Goal: Task Accomplishment & Management: Manage account settings

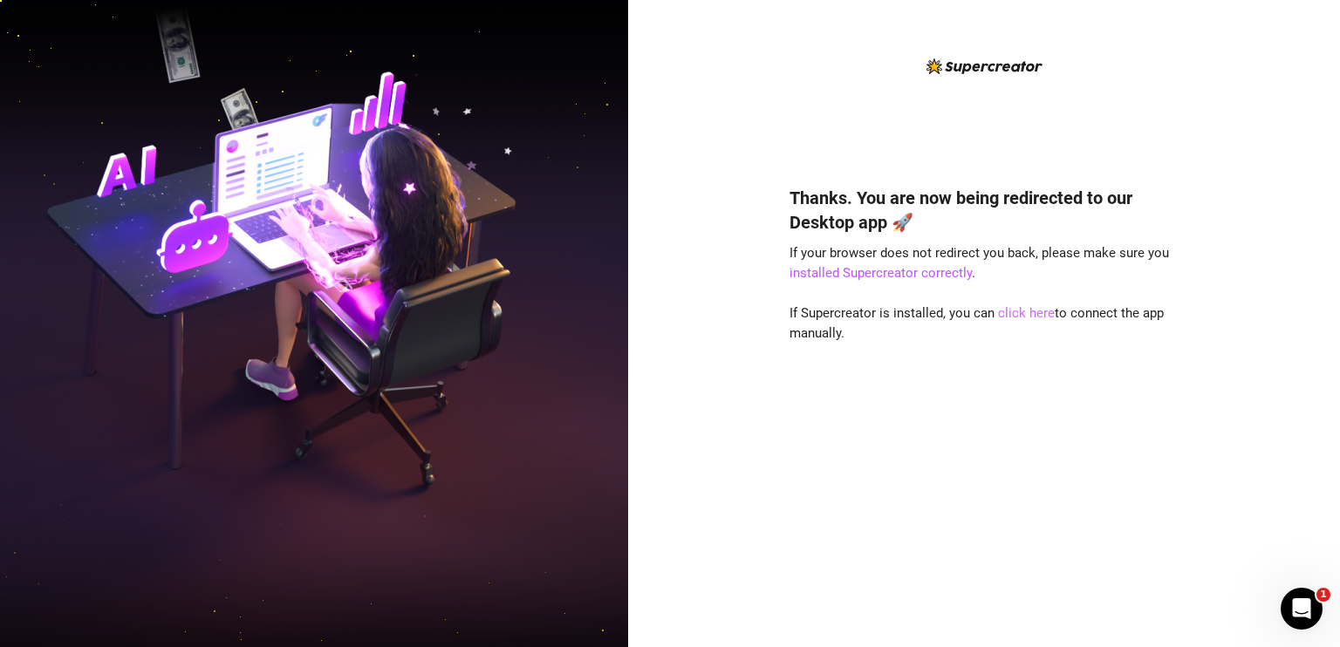
click at [1037, 314] on link "click here" at bounding box center [1026, 313] width 57 height 16
click at [1026, 311] on link "click here" at bounding box center [1026, 313] width 57 height 16
click at [66, 265] on img at bounding box center [314, 324] width 628 height 788
click at [1036, 311] on link "click here" at bounding box center [1026, 313] width 57 height 16
click at [1022, 317] on link "click here" at bounding box center [1026, 313] width 57 height 16
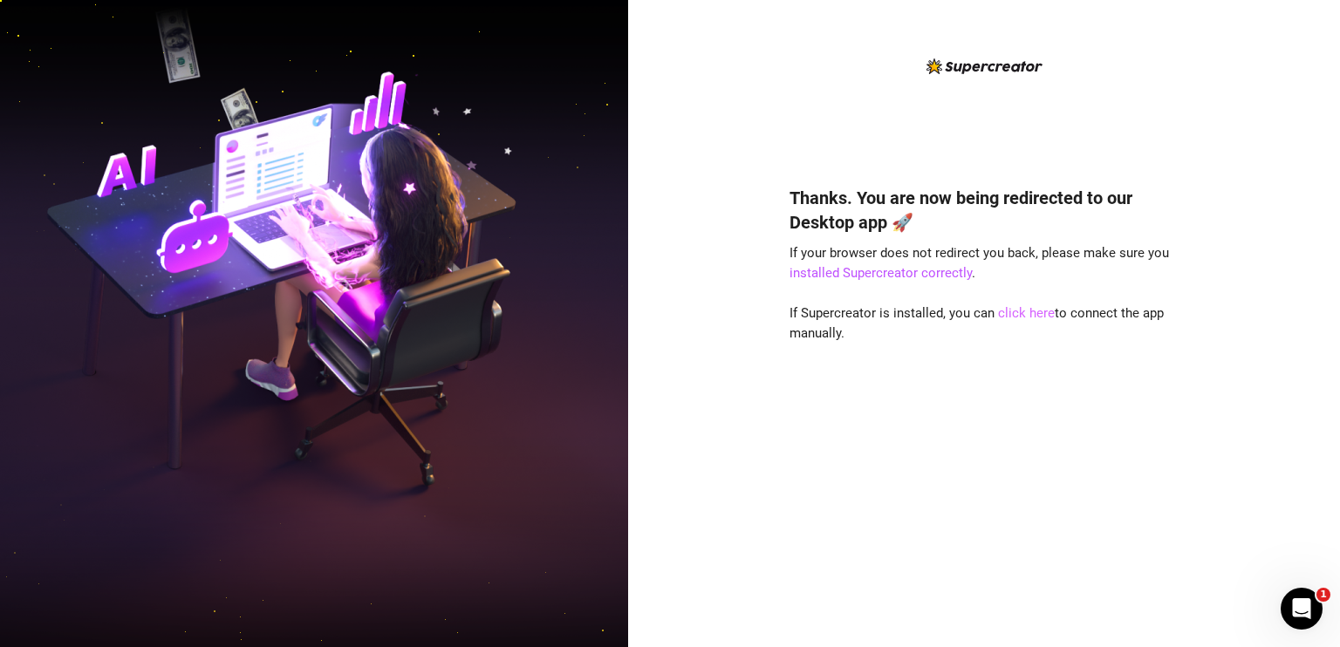
click at [1022, 312] on link "click here" at bounding box center [1026, 313] width 57 height 16
click at [1021, 309] on link "click here" at bounding box center [1026, 313] width 57 height 16
click at [1013, 308] on link "click here" at bounding box center [1026, 313] width 57 height 16
click at [1260, 112] on div "Thanks. You are now being redirected to our Desktop app 🚀 If your browser does …" at bounding box center [984, 323] width 712 height 647
click at [882, 269] on link "installed Supercreator correctly" at bounding box center [880, 273] width 182 height 16
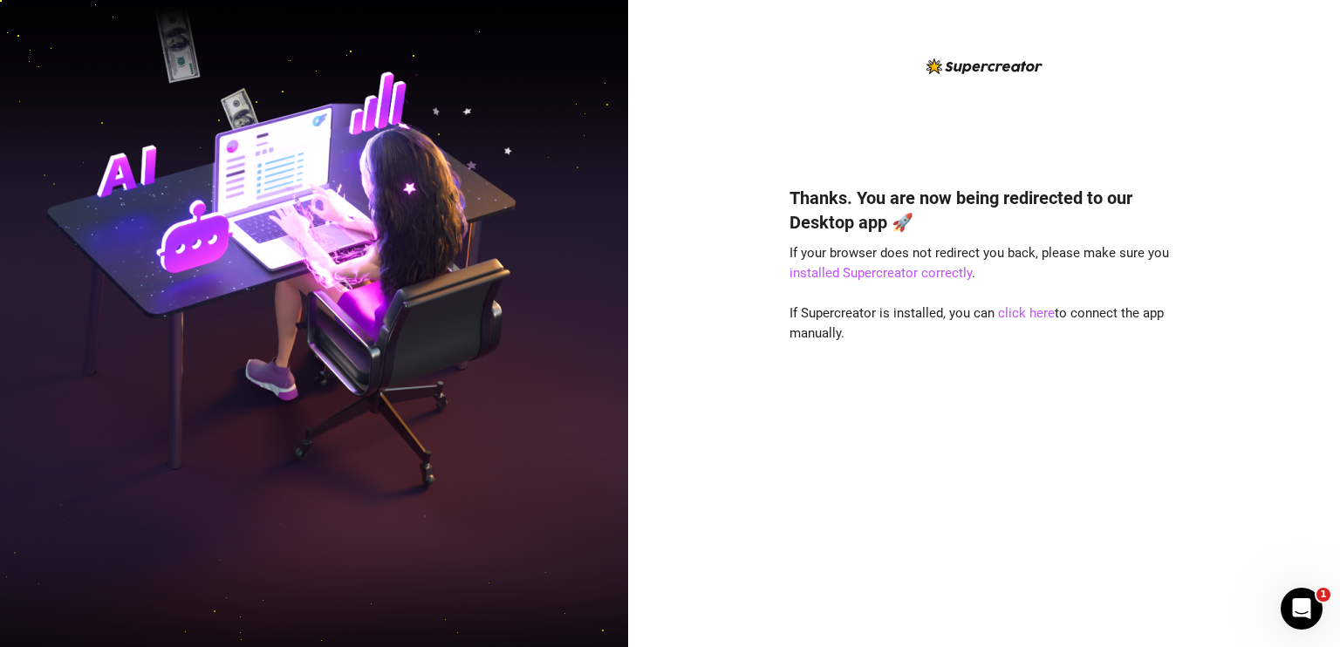
click at [857, 119] on div "Thanks. You are now being redirected to our Desktop app 🚀 If your browser does …" at bounding box center [983, 337] width 389 height 563
click at [1006, 315] on link "click here" at bounding box center [1026, 313] width 57 height 16
click at [1005, 315] on link "click here" at bounding box center [1026, 313] width 57 height 16
click at [1006, 315] on link "click here" at bounding box center [1026, 313] width 57 height 16
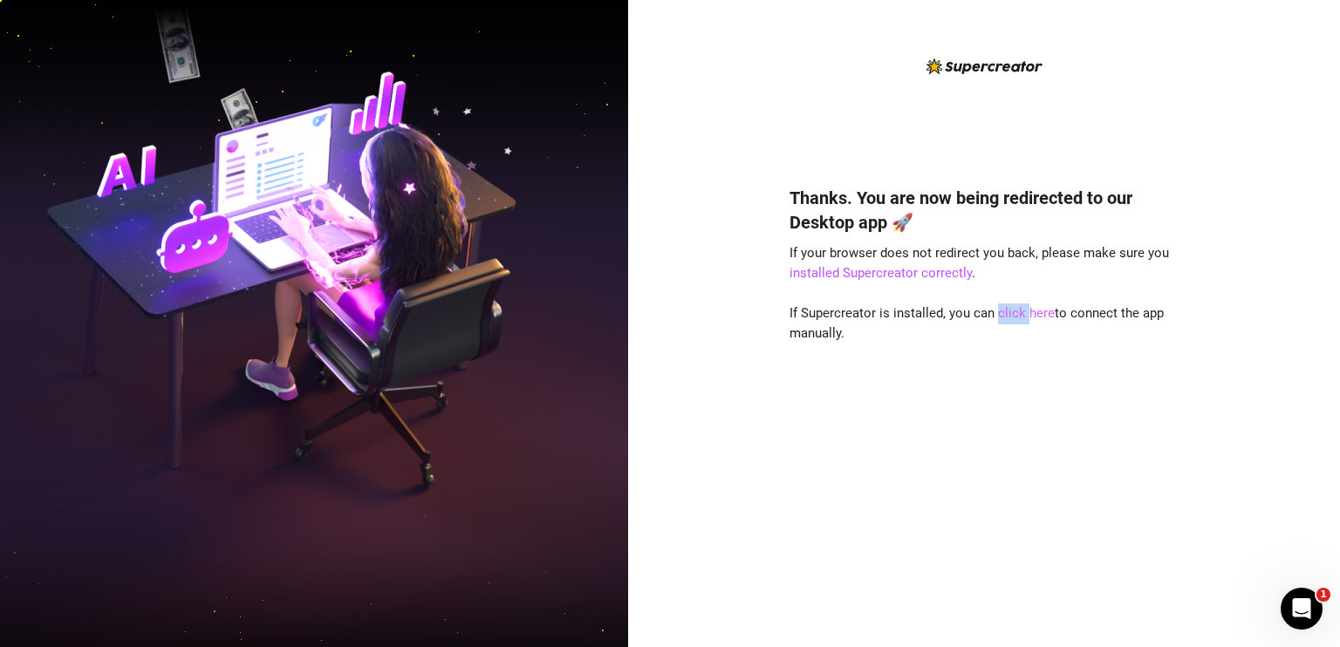
drag, startPoint x: 1006, startPoint y: 315, endPoint x: 1021, endPoint y: 315, distance: 14.8
click at [1021, 315] on link "click here" at bounding box center [1026, 313] width 57 height 16
click at [1013, 317] on link "click here" at bounding box center [1026, 313] width 57 height 16
click at [1035, 315] on link "click here" at bounding box center [1026, 313] width 57 height 16
click at [1023, 306] on link "click here" at bounding box center [1026, 313] width 57 height 16
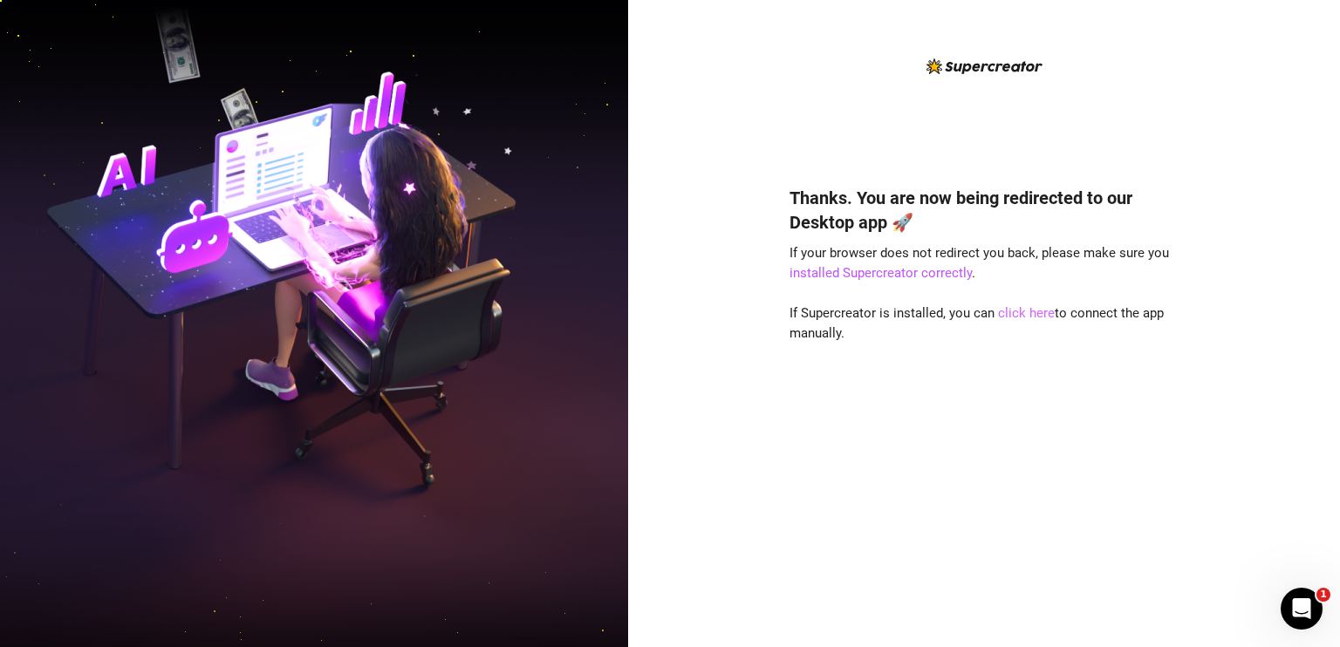
click at [1028, 314] on link "click here" at bounding box center [1026, 313] width 57 height 16
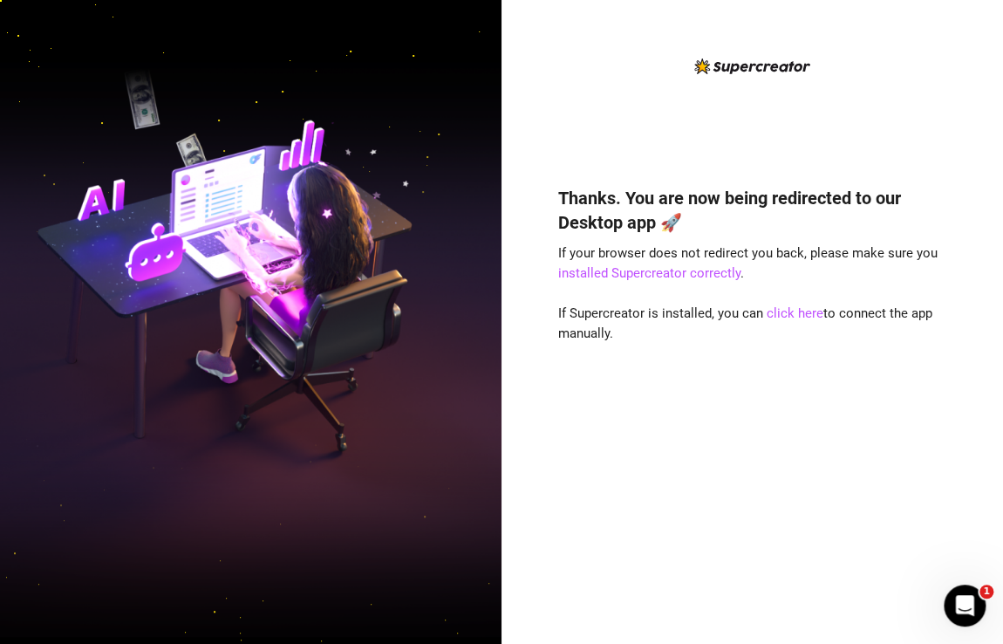
click at [907, 93] on div "Thanks. You are now being redirected to our Desktop app 🚀 If your browser does …" at bounding box center [752, 336] width 389 height 560
click at [782, 316] on link "click here" at bounding box center [795, 313] width 57 height 16
click at [785, 308] on link "click here" at bounding box center [795, 313] width 57 height 16
click at [795, 309] on link "click here" at bounding box center [795, 313] width 57 height 16
click at [794, 311] on link "click here" at bounding box center [795, 313] width 57 height 16
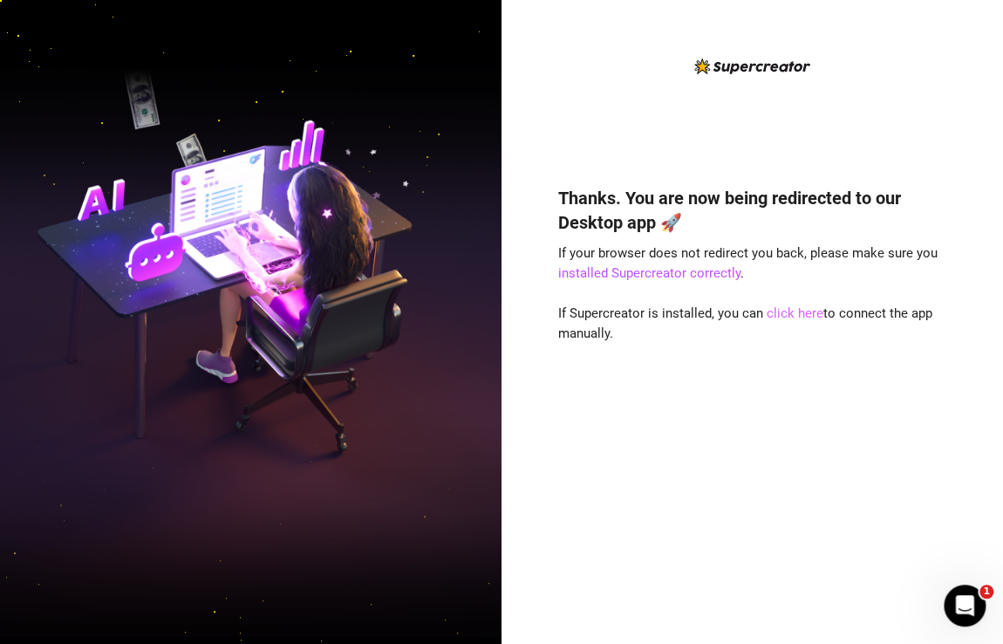
click at [778, 310] on link "click here" at bounding box center [795, 313] width 57 height 16
click at [781, 310] on link "click here" at bounding box center [795, 313] width 57 height 16
click at [980, 129] on div "Thanks. You are now being redirected to our Desktop app 🚀 If your browser does …" at bounding box center [751, 322] width 501 height 644
click at [785, 317] on link "click here" at bounding box center [795, 313] width 57 height 16
click at [572, 111] on div "Thanks. You are now being redirected to our Desktop app 🚀 If your browser does …" at bounding box center [752, 336] width 389 height 560
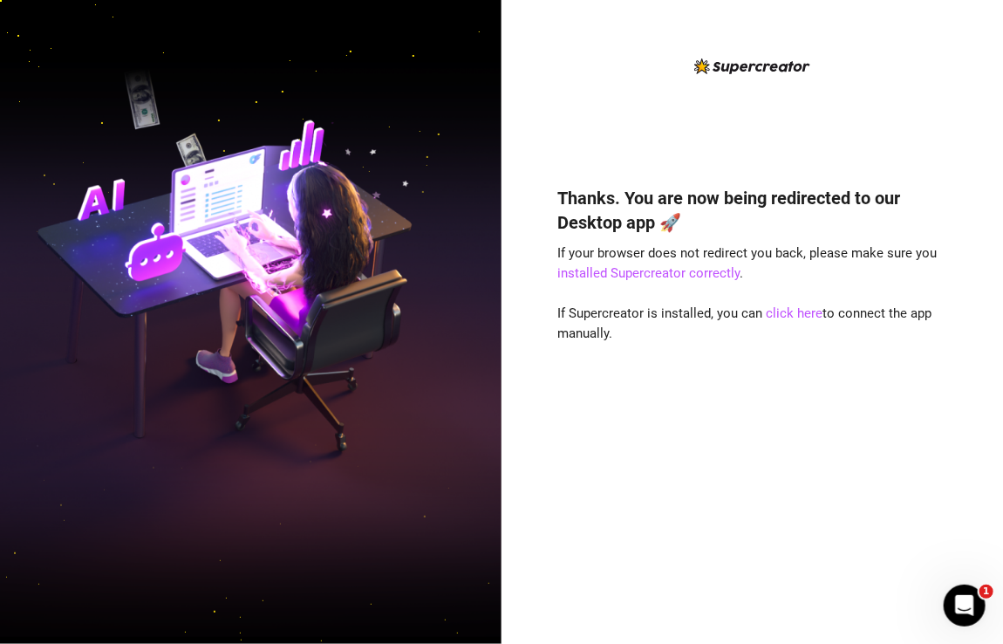
drag, startPoint x: 971, startPoint y: 0, endPoint x: 620, endPoint y: 123, distance: 371.5
click at [620, 123] on div "Thanks. You are now being redirected to our Desktop app 🚀 If your browser does …" at bounding box center [752, 336] width 389 height 560
click at [788, 310] on link "click here" at bounding box center [795, 313] width 57 height 16
click at [787, 309] on link "click here" at bounding box center [795, 313] width 57 height 16
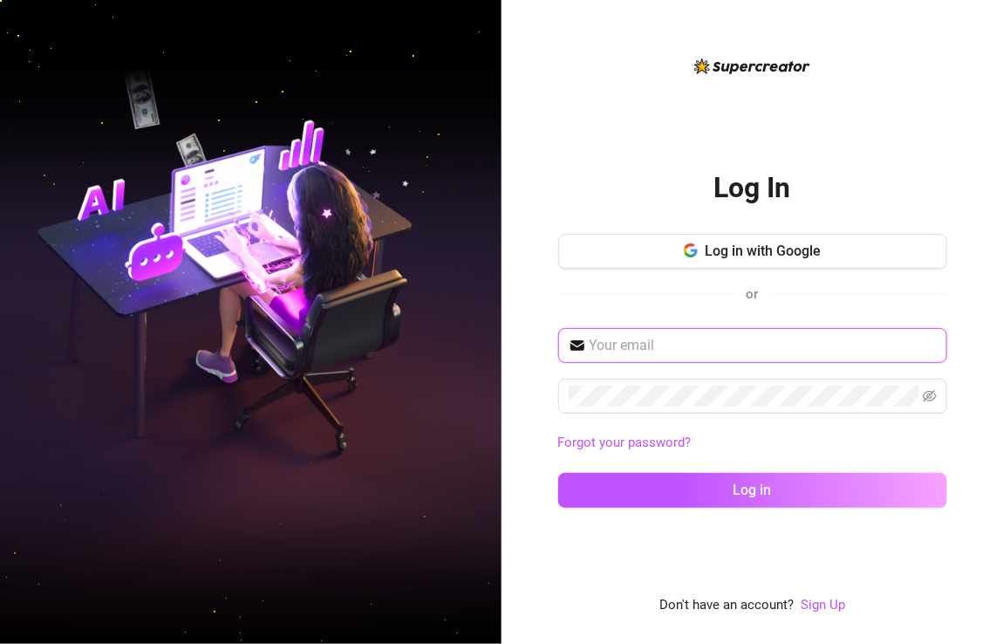
click at [705, 351] on input "text" at bounding box center [763, 345] width 347 height 21
type input "[EMAIL_ADDRESS][DOMAIN_NAME]"
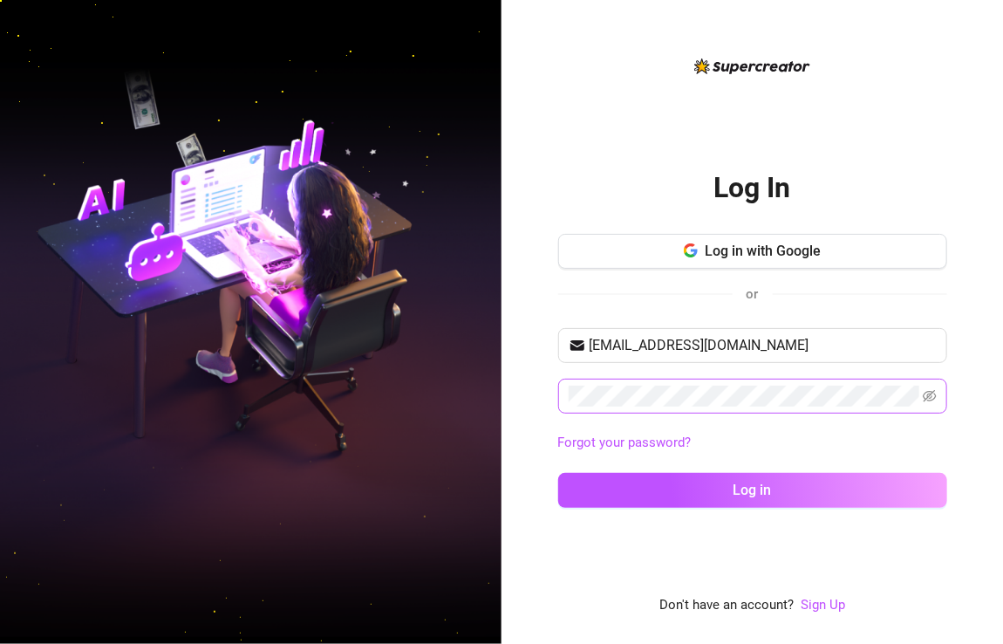
click at [734, 379] on span at bounding box center [752, 396] width 389 height 35
click at [935, 392] on icon "eye-invisible" at bounding box center [930, 396] width 14 height 14
click at [859, 429] on div "Forgot your password?" at bounding box center [752, 443] width 389 height 28
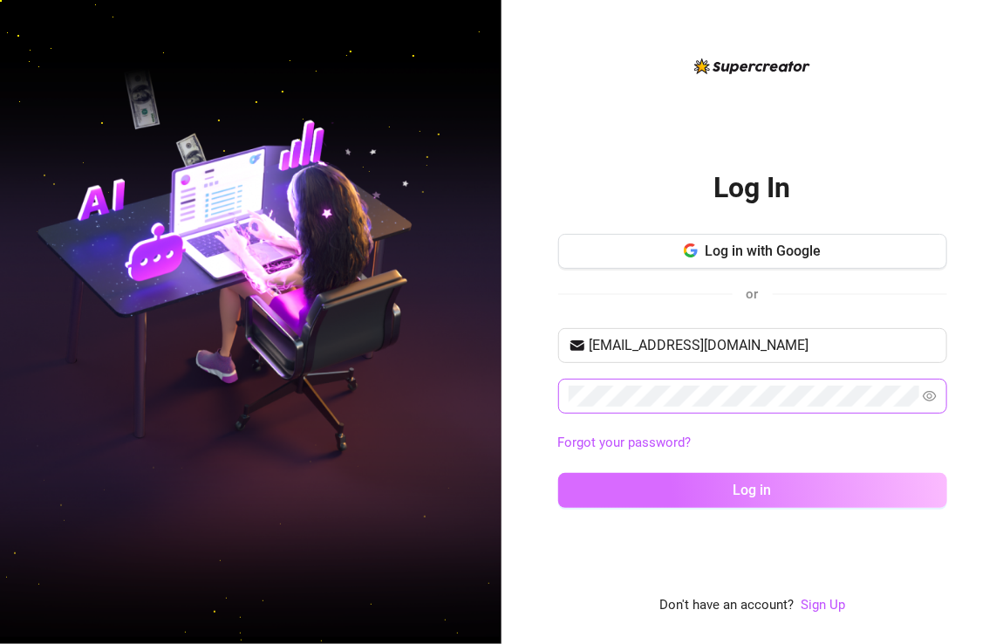
click at [754, 481] on span "Log in" at bounding box center [752, 489] width 38 height 17
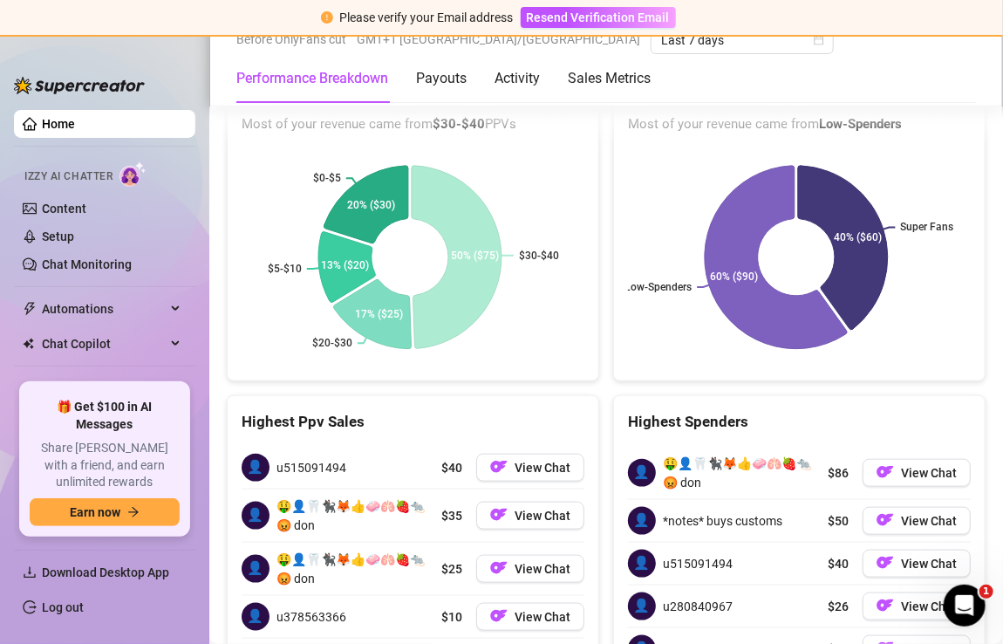
scroll to position [3077, 0]
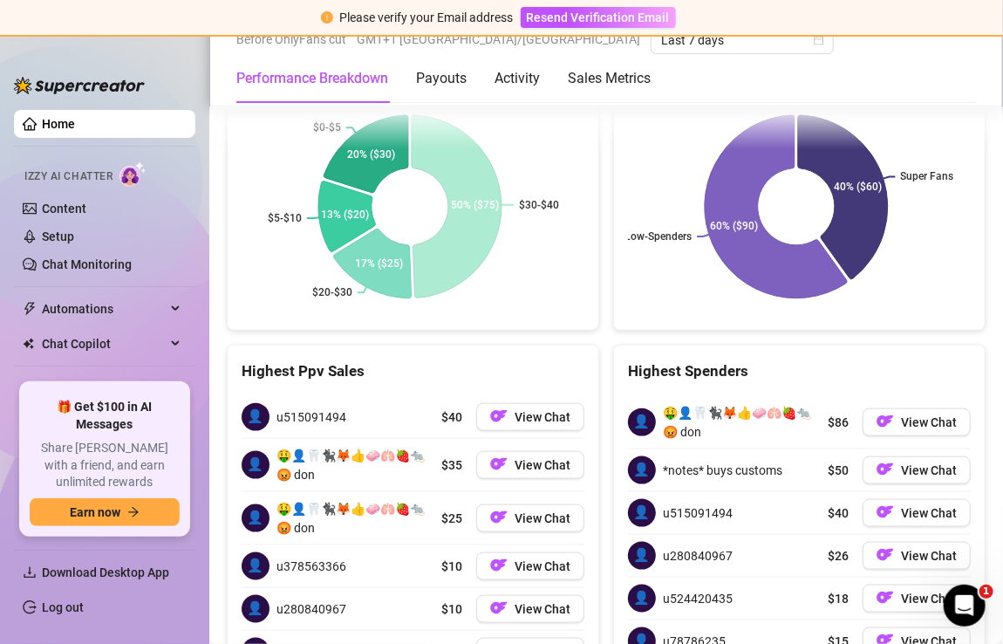
drag, startPoint x: 91, startPoint y: 611, endPoint x: 106, endPoint y: 597, distance: 19.8
click at [84, 611] on link "Log out" at bounding box center [63, 607] width 42 height 14
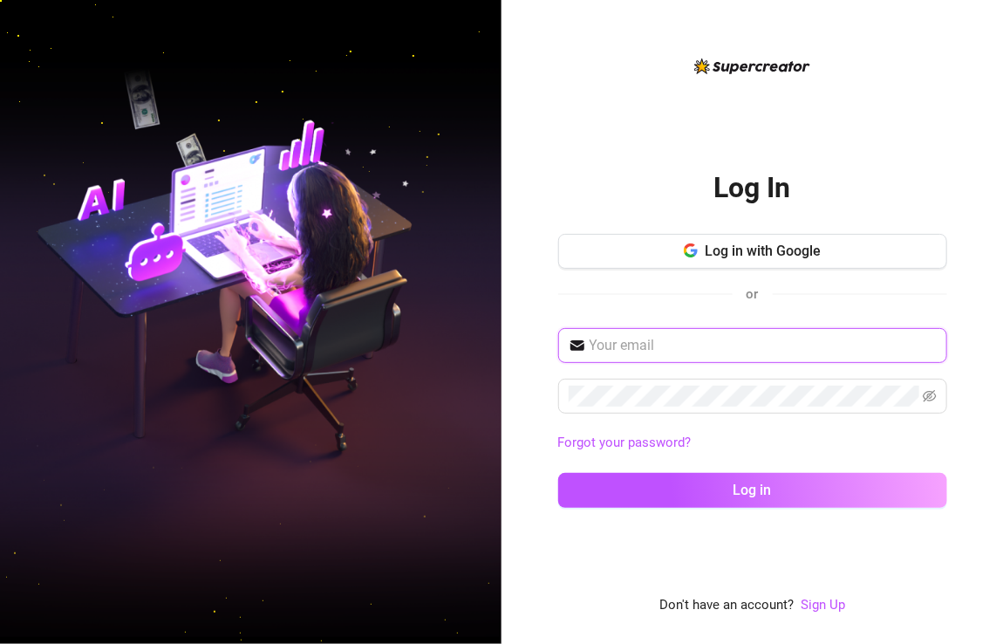
click at [673, 345] on input "text" at bounding box center [763, 345] width 347 height 21
click at [795, 340] on input "text" at bounding box center [763, 345] width 347 height 21
click at [834, 336] on input "text" at bounding box center [763, 345] width 347 height 21
type input "[EMAIL_ADDRESS][DOMAIN_NAME]"
click at [923, 448] on link "Forgot your password?" at bounding box center [752, 443] width 389 height 21
